Goal: Task Accomplishment & Management: Complete application form

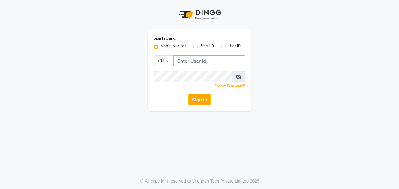
click at [200, 59] on input "Username" at bounding box center [209, 60] width 72 height 11
type input "9156651369"
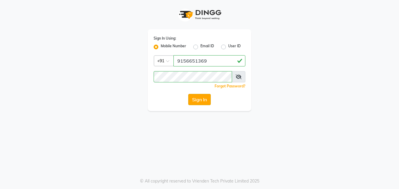
click at [202, 99] on button "Sign In" at bounding box center [199, 99] width 22 height 11
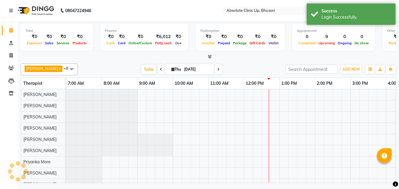
select select "en"
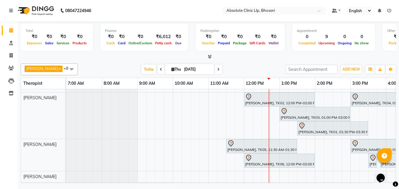
scroll to position [0, 94]
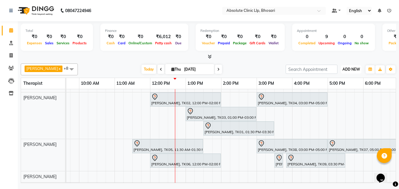
click at [350, 68] on span "ADD NEW" at bounding box center [350, 69] width 17 height 4
click at [339, 77] on button "Add Appointment" at bounding box center [337, 81] width 47 height 8
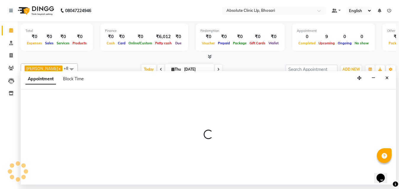
select select "tentative"
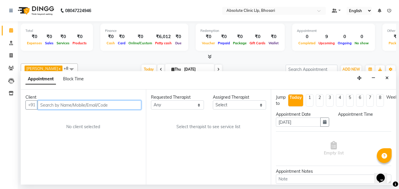
select select "480"
click at [85, 105] on input "text" at bounding box center [89, 105] width 103 height 9
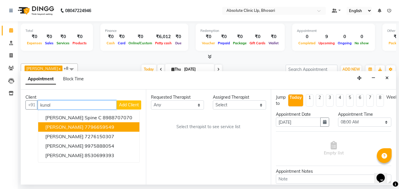
click at [82, 124] on button "[PERSON_NAME] 7796659549" at bounding box center [88, 126] width 101 height 9
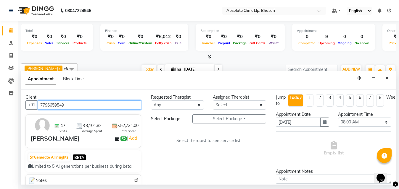
type input "7796659549"
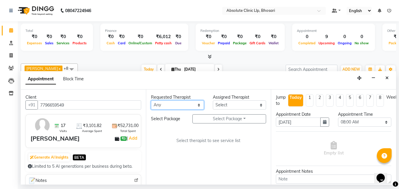
click at [191, 104] on select "Any [PERSON_NAME] [PERSON_NAME] [PERSON_NAME] [PERSON_NAME] [PERSON_NAME] Priya…" at bounding box center [177, 105] width 53 height 9
select select "27986"
click at [151, 101] on select "Any [PERSON_NAME] [PERSON_NAME] [PERSON_NAME] [PERSON_NAME] [PERSON_NAME] Priya…" at bounding box center [177, 105] width 53 height 9
select select "27986"
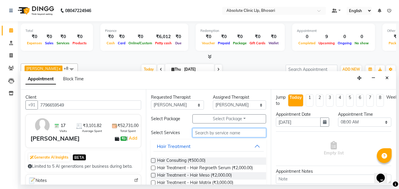
click at [207, 132] on input "text" at bounding box center [229, 132] width 74 height 9
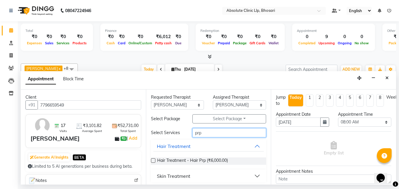
type input "prp"
click at [152, 161] on label at bounding box center [153, 160] width 4 height 4
click at [152, 161] on input "checkbox" at bounding box center [153, 161] width 4 height 4
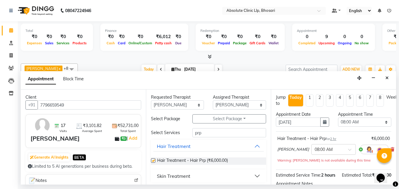
checkbox input "false"
click at [348, 120] on select "Select 08:00 AM 08:15 AM 08:30 AM 08:45 AM 09:00 AM 09:15 AM 09:30 AM 09:45 AM …" at bounding box center [364, 122] width 53 height 9
select select "840"
click at [338, 118] on select "Select 08:00 AM 08:15 AM 08:30 AM 08:45 AM 09:00 AM 09:15 AM 09:30 AM 09:45 AM …" at bounding box center [364, 122] width 53 height 9
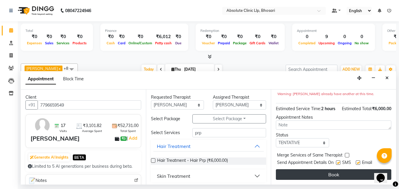
click at [294, 170] on button "Book" at bounding box center [333, 174] width 115 height 11
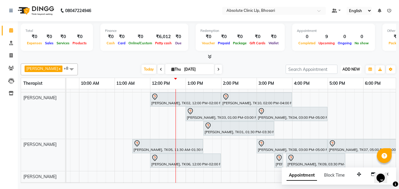
click at [348, 68] on span "ADD NEW" at bounding box center [350, 69] width 17 height 4
click at [337, 79] on button "Add Appointment" at bounding box center [337, 81] width 47 height 8
select select "tentative"
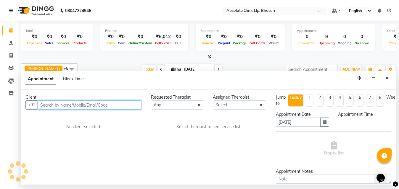
select select "480"
click at [128, 105] on input "text" at bounding box center [89, 105] width 103 height 9
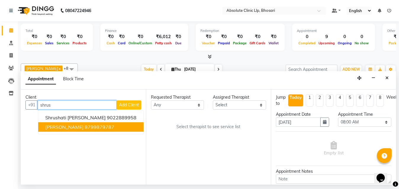
click at [68, 126] on span "[PERSON_NAME]" at bounding box center [64, 127] width 38 height 6
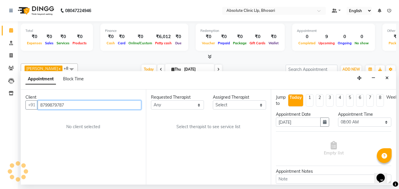
type input "8799879787"
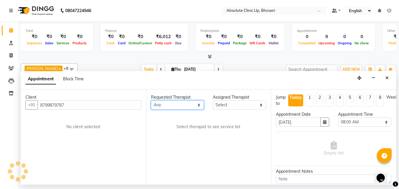
click at [188, 103] on select "Any [PERSON_NAME] [PERSON_NAME] [PERSON_NAME] [PERSON_NAME] [PERSON_NAME] Priya…" at bounding box center [177, 105] width 53 height 9
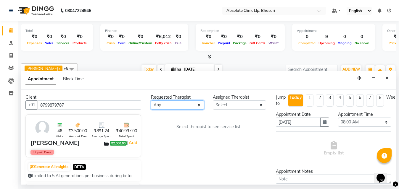
click at [192, 106] on select "Any [PERSON_NAME] [PERSON_NAME] [PERSON_NAME] [PERSON_NAME] [PERSON_NAME] Priya…" at bounding box center [177, 105] width 53 height 9
select select "27986"
click at [151, 101] on select "Any [PERSON_NAME] [PERSON_NAME] [PERSON_NAME] [PERSON_NAME] [PERSON_NAME] Priya…" at bounding box center [177, 105] width 53 height 9
select select "27986"
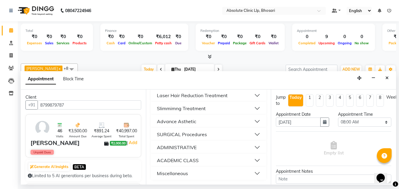
scroll to position [144, 0]
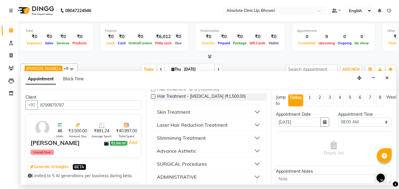
click at [170, 112] on div "Skin Treatment" at bounding box center [173, 112] width 33 height 7
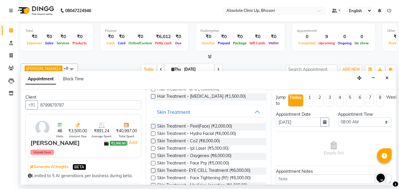
click at [151, 125] on label at bounding box center [153, 126] width 4 height 4
click at [151, 125] on input "checkbox" at bounding box center [153, 127] width 4 height 4
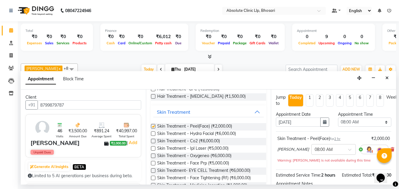
checkbox input "false"
click at [373, 124] on select "Select 08:00 AM 08:15 AM 08:30 AM 08:45 AM 09:00 AM 09:15 AM 09:30 AM 09:45 AM …" at bounding box center [364, 122] width 53 height 9
select select "930"
click at [338, 118] on select "Select 08:00 AM 08:15 AM 08:30 AM 08:45 AM 09:00 AM 09:15 AM 09:30 AM 09:45 AM …" at bounding box center [364, 122] width 53 height 9
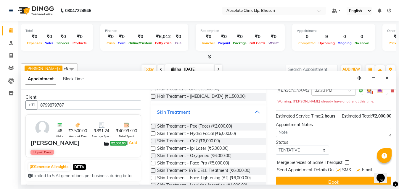
scroll to position [78, 0]
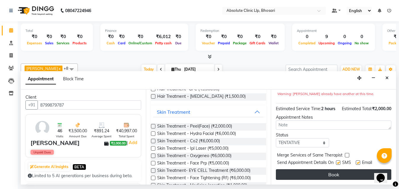
click at [302, 169] on button "Book" at bounding box center [333, 174] width 115 height 11
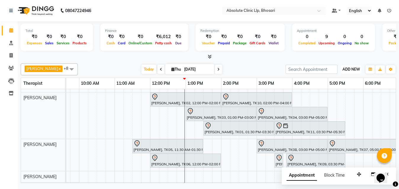
click at [347, 70] on span "ADD NEW" at bounding box center [350, 69] width 17 height 4
click at [338, 80] on button "Add Appointment" at bounding box center [337, 81] width 47 height 8
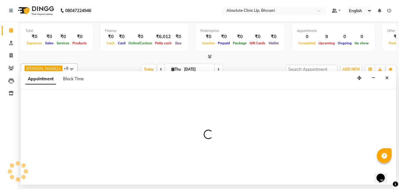
select select "tentative"
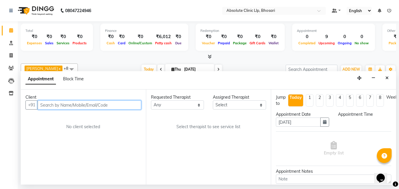
select select "480"
click at [75, 104] on input "text" at bounding box center [89, 105] width 103 height 9
type input "s"
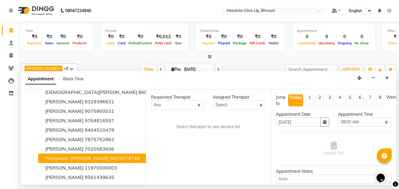
scroll to position [0, 0]
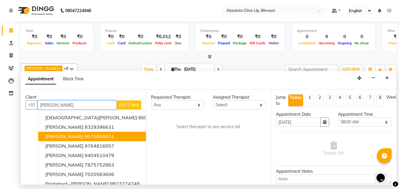
click at [73, 135] on span "[PERSON_NAME]" at bounding box center [64, 137] width 38 height 6
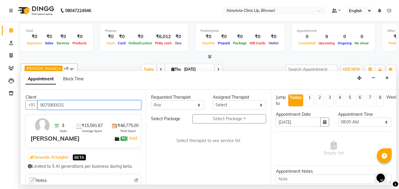
type input "9075900031"
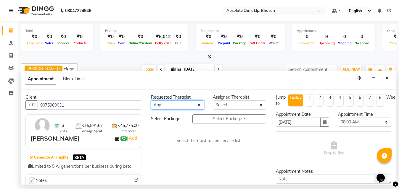
click at [180, 105] on select "Any [PERSON_NAME] [PERSON_NAME] [PERSON_NAME] [PERSON_NAME] [PERSON_NAME] Priya…" at bounding box center [177, 105] width 53 height 9
select select "27986"
click at [151, 101] on select "Any [PERSON_NAME] [PERSON_NAME] [PERSON_NAME] [PERSON_NAME] [PERSON_NAME] Priya…" at bounding box center [177, 105] width 53 height 9
select select "27986"
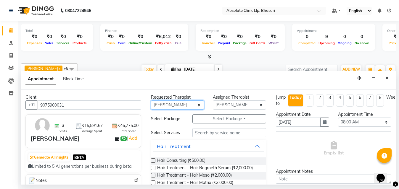
scroll to position [59, 0]
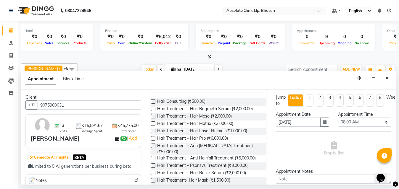
click at [153, 123] on label at bounding box center [153, 124] width 4 height 4
click at [153, 123] on input "checkbox" at bounding box center [153, 124] width 4 height 4
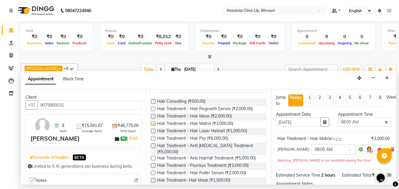
checkbox input "false"
click at [371, 121] on select "Select 08:00 AM 08:15 AM 08:30 AM 08:45 AM 09:00 AM 09:15 AM 09:30 AM 09:45 AM …" at bounding box center [364, 122] width 53 height 9
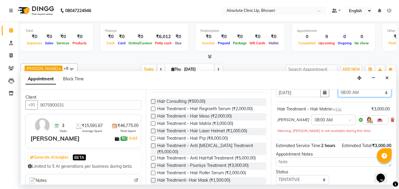
scroll to position [0, 0]
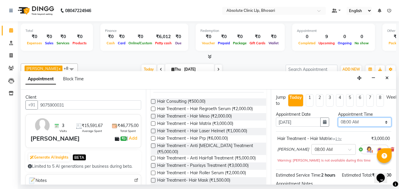
click at [374, 119] on select "Select 08:00 AM 08:15 AM 08:30 AM 08:45 AM 09:00 AM 09:15 AM 09:30 AM 09:45 AM …" at bounding box center [364, 122] width 53 height 9
select select "960"
click at [338, 118] on select "Select 08:00 AM 08:15 AM 08:30 AM 08:45 AM 09:00 AM 09:15 AM 09:30 AM 09:45 AM …" at bounding box center [364, 122] width 53 height 9
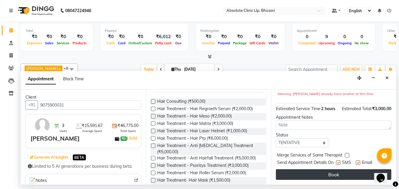
click at [314, 169] on button "Book" at bounding box center [333, 174] width 115 height 11
